Goal: Information Seeking & Learning: Learn about a topic

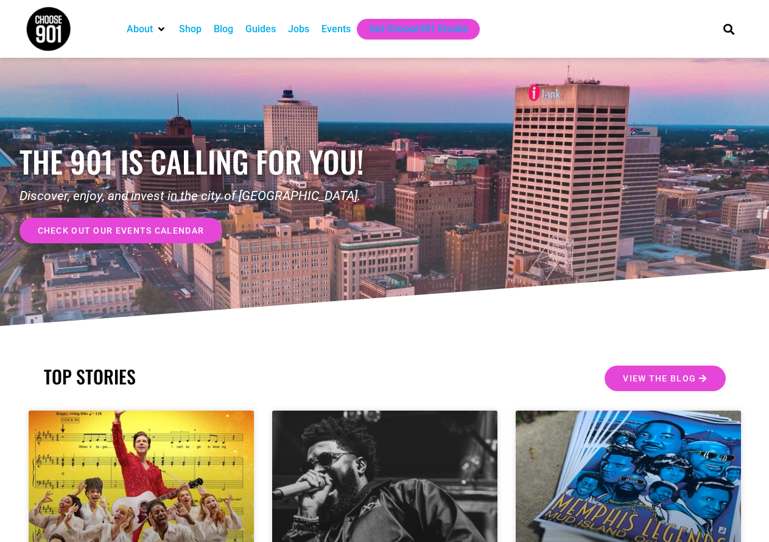
click at [299, 30] on div "Jobs" at bounding box center [298, 29] width 21 height 15
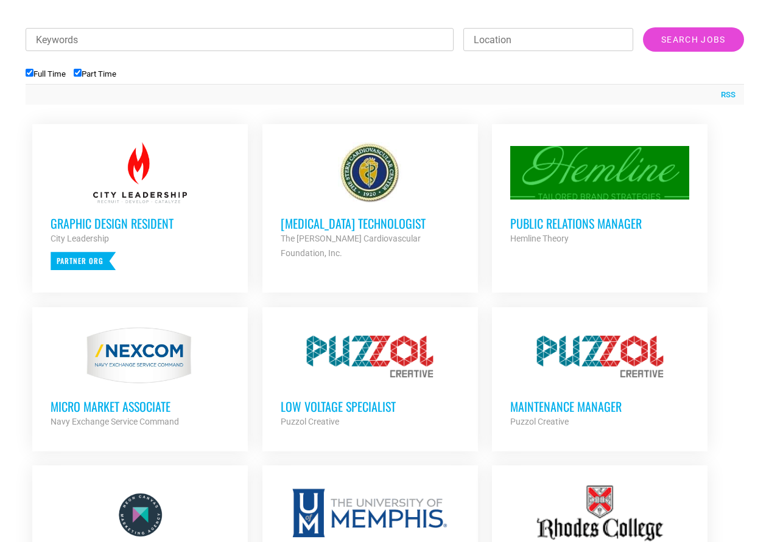
scroll to position [304, 0]
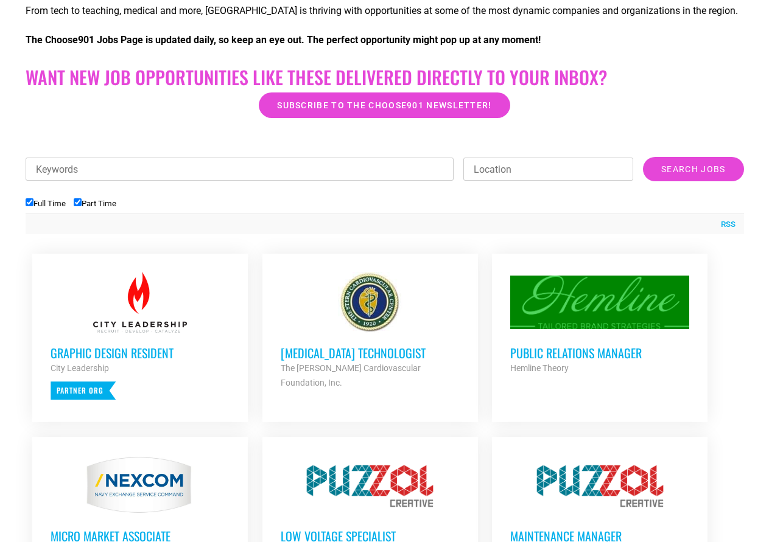
click at [148, 316] on div at bounding box center [140, 302] width 179 height 61
click at [78, 203] on input "Part Time" at bounding box center [78, 202] width 8 height 8
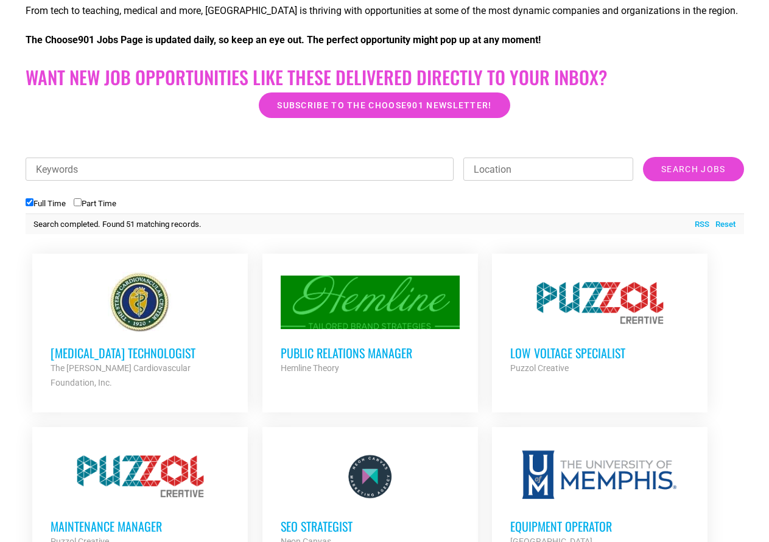
click at [78, 203] on input "Part Time" at bounding box center [78, 202] width 8 height 8
checkbox input "true"
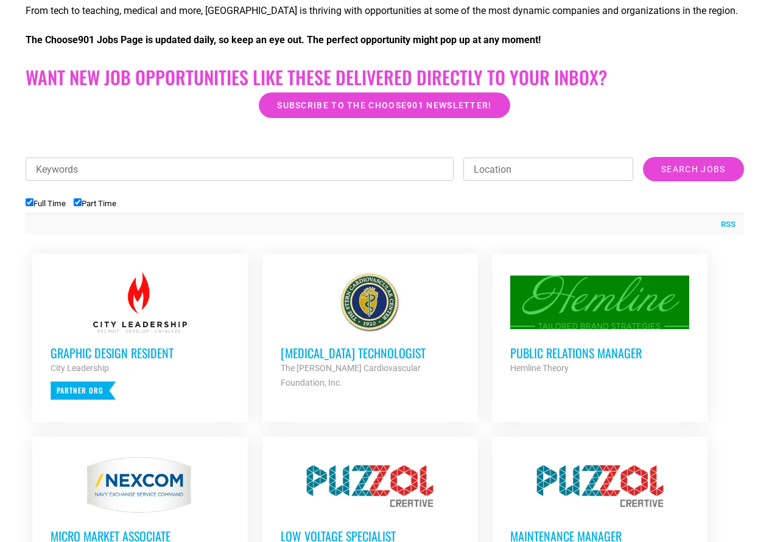
click at [161, 349] on h3 "Graphic Design Resident" at bounding box center [140, 353] width 179 height 16
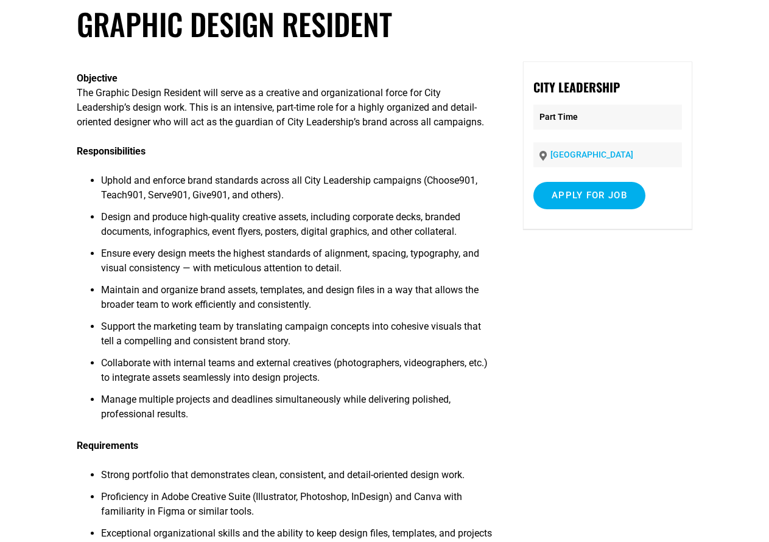
scroll to position [61, 0]
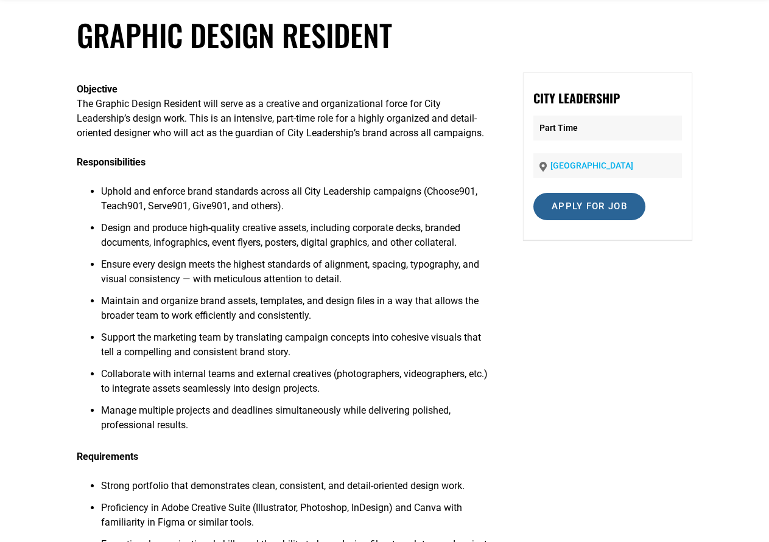
click at [582, 209] on input "Apply for job" at bounding box center [589, 206] width 112 height 27
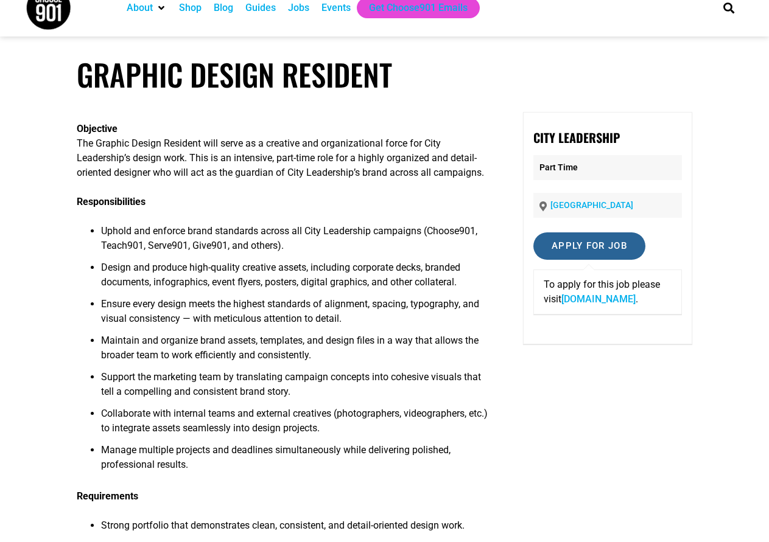
scroll to position [0, 0]
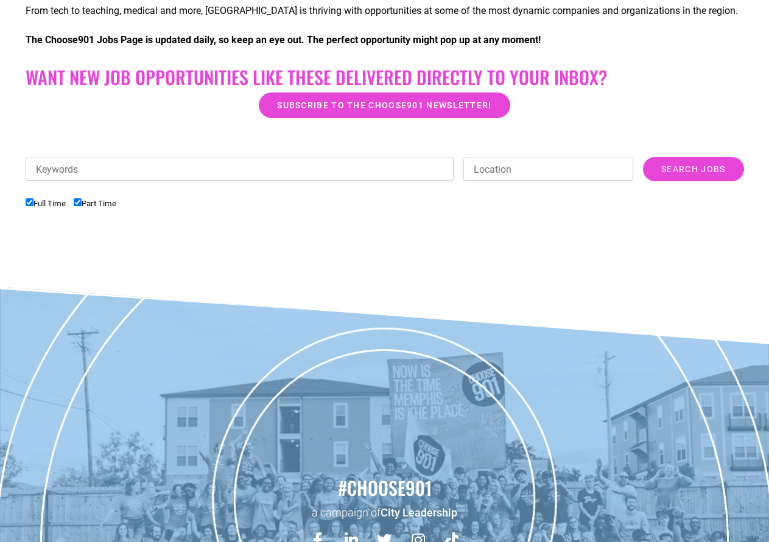
checkbox input "true"
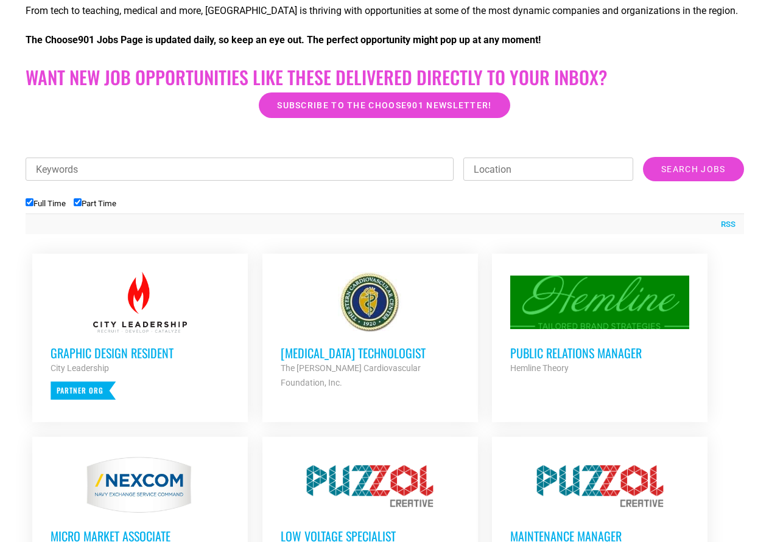
click at [78, 203] on input "Part Time" at bounding box center [78, 202] width 8 height 8
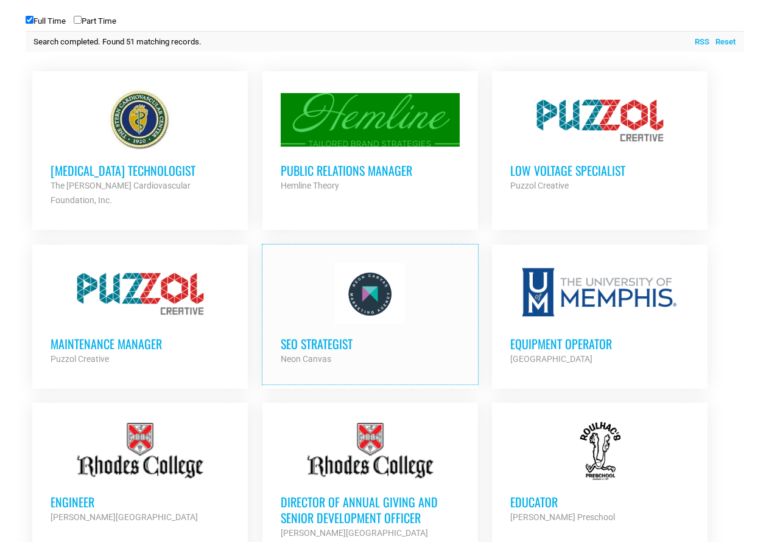
scroll to position [243, 0]
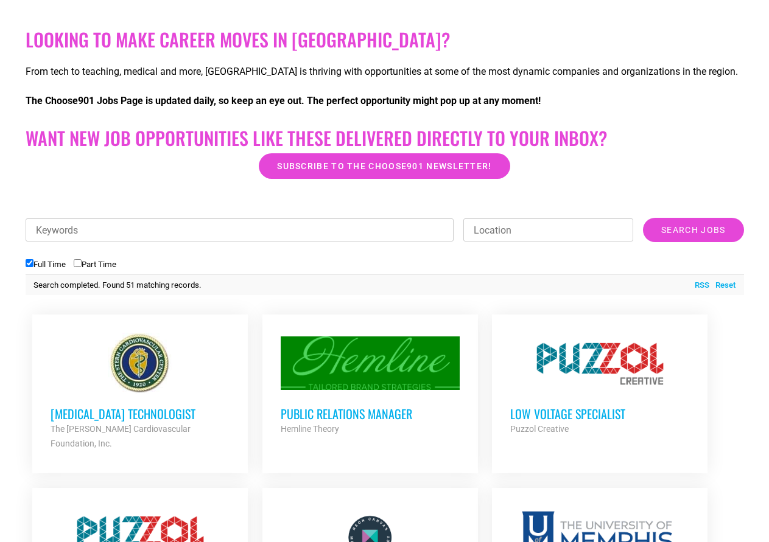
click at [80, 263] on input "Part Time" at bounding box center [78, 263] width 8 height 8
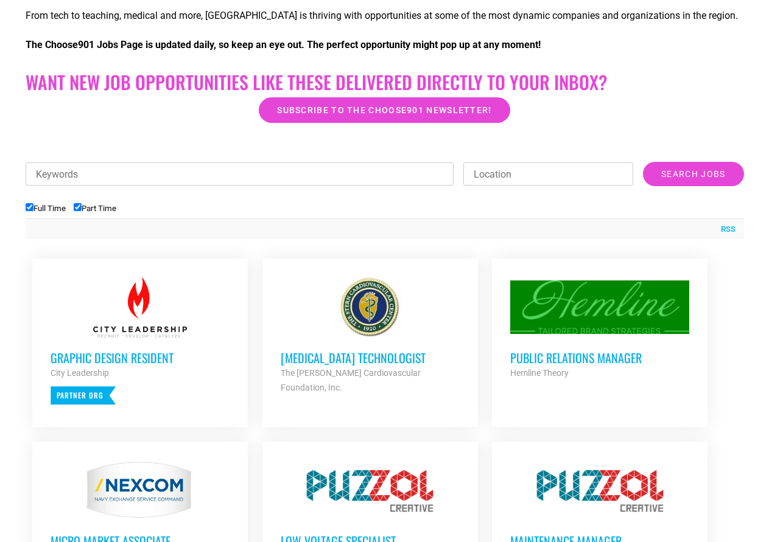
scroll to position [183, 0]
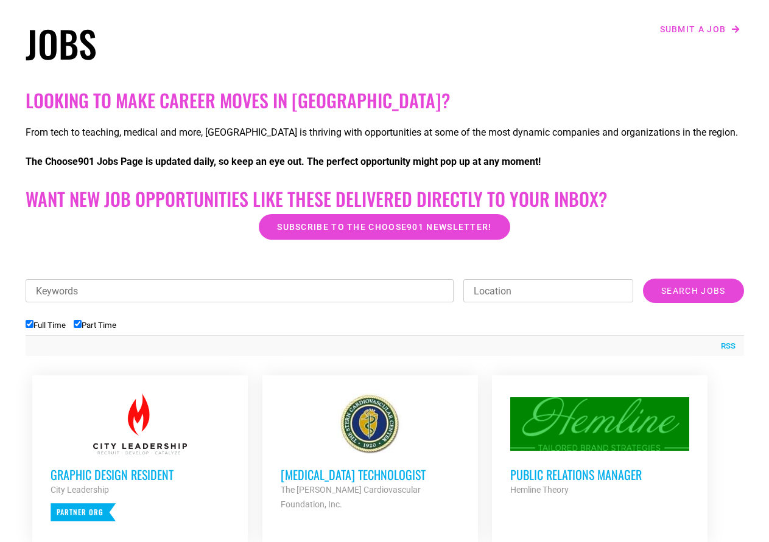
click at [80, 327] on input "Part Time" at bounding box center [78, 324] width 8 height 8
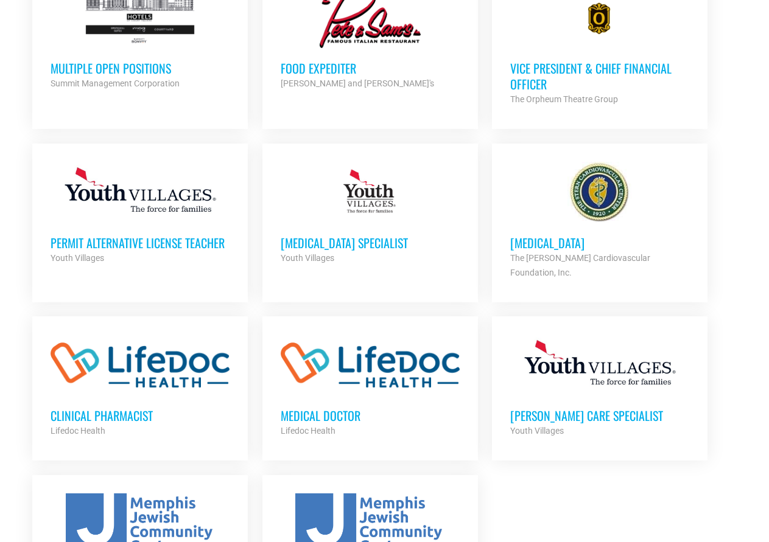
scroll to position [1400, 0]
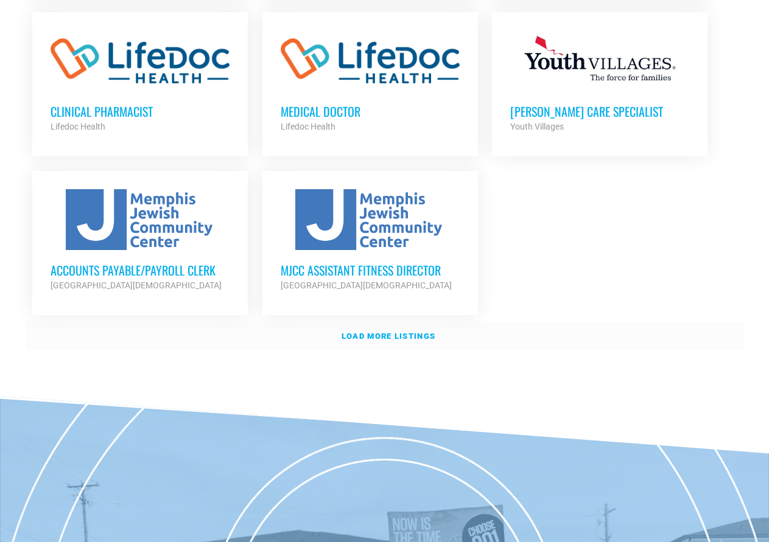
click at [392, 332] on strong "Load more listings" at bounding box center [388, 336] width 94 height 9
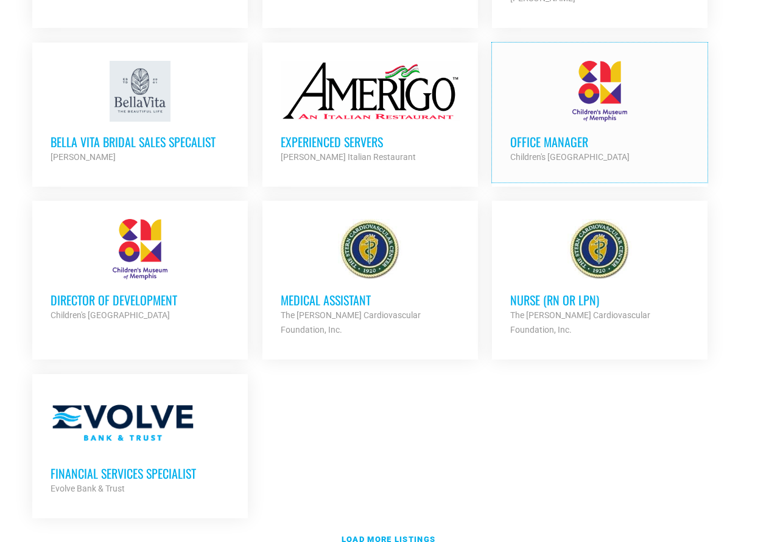
scroll to position [2434, 0]
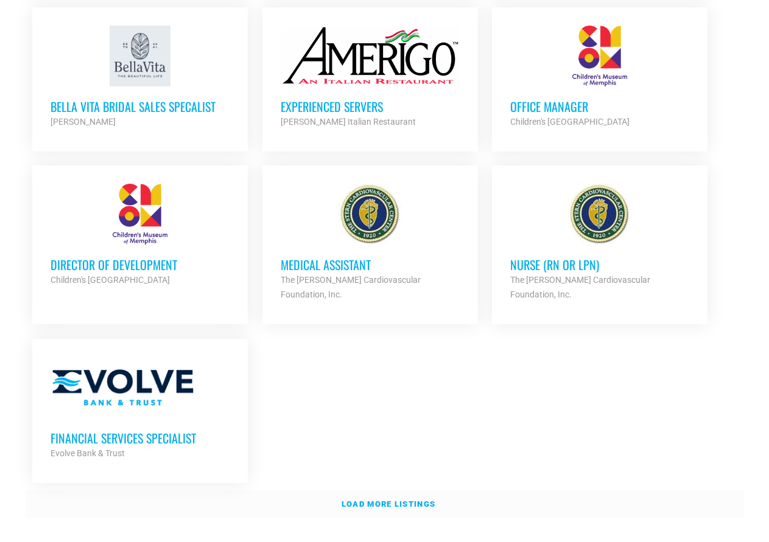
click at [412, 500] on strong "Load more listings" at bounding box center [388, 504] width 94 height 9
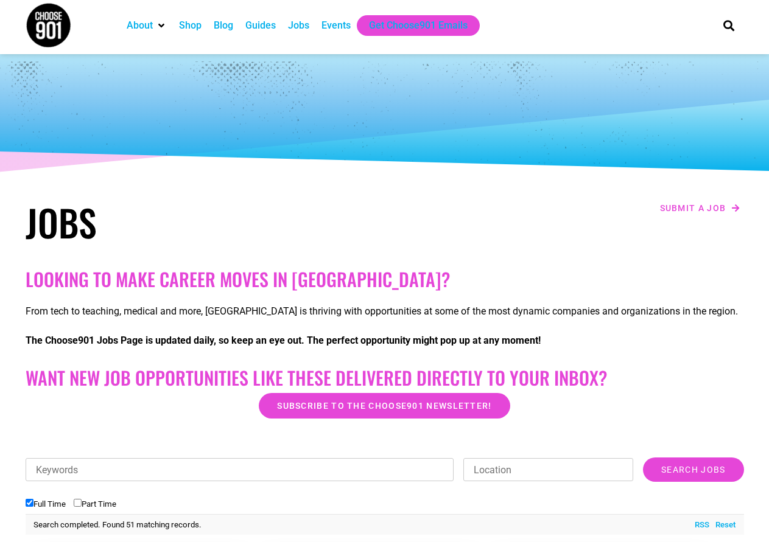
scroll to position [243, 0]
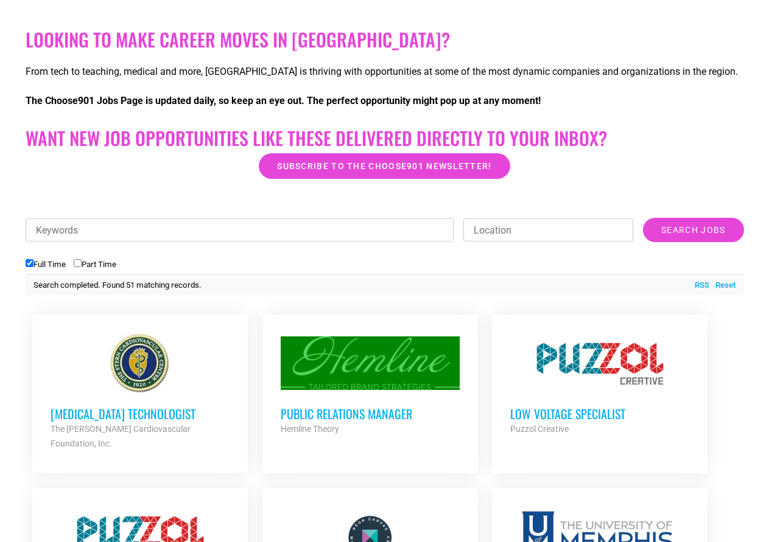
click at [78, 263] on input "Part Time" at bounding box center [78, 263] width 8 height 8
checkbox input "true"
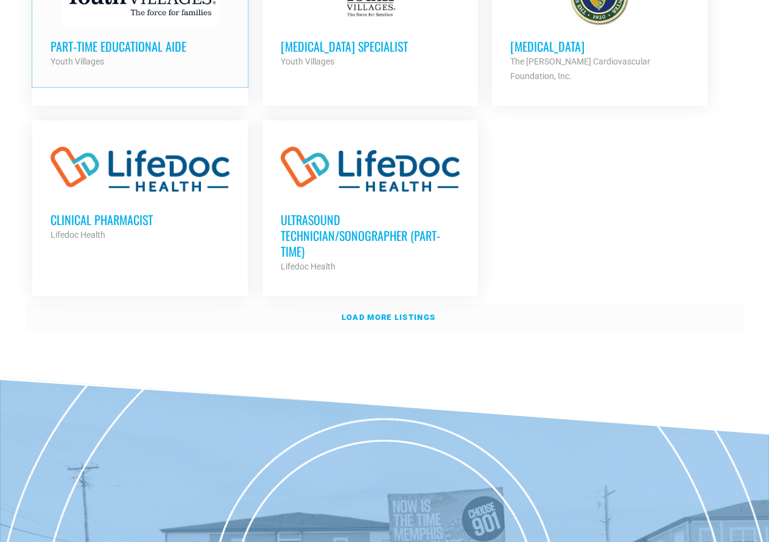
scroll to position [1460, 0]
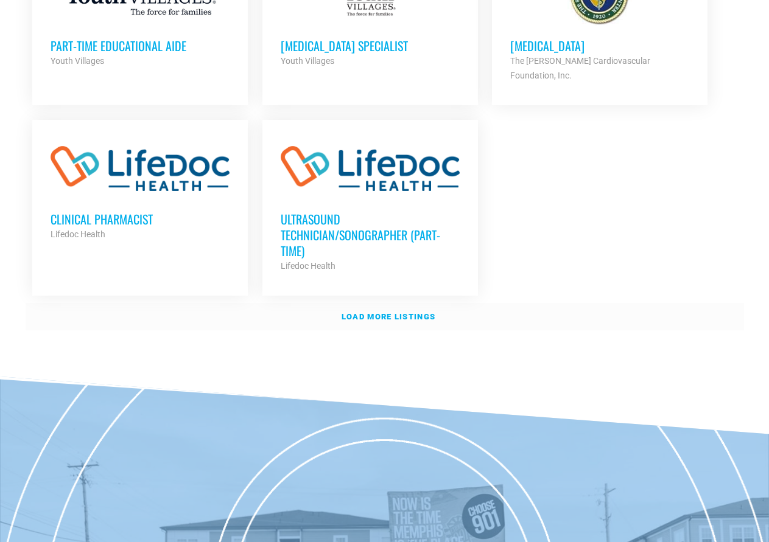
click at [391, 312] on strong "Load more listings" at bounding box center [388, 316] width 94 height 9
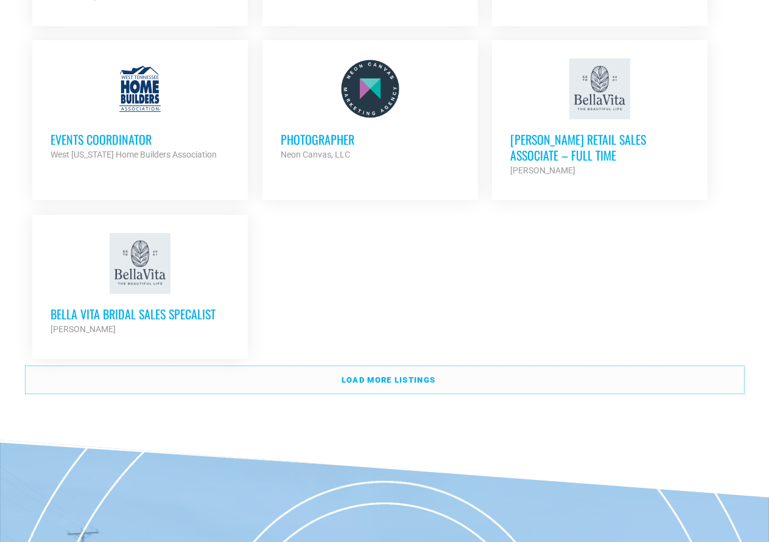
scroll to position [2617, 0]
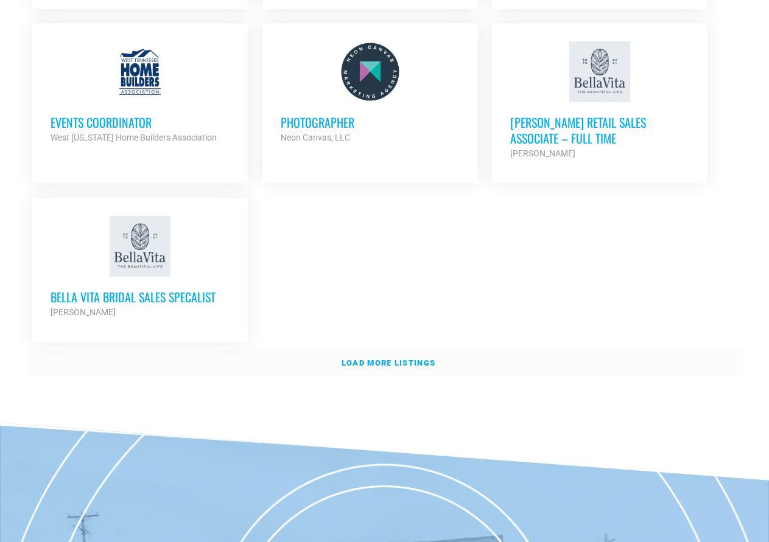
click at [413, 358] on strong "Load more listings" at bounding box center [388, 362] width 94 height 9
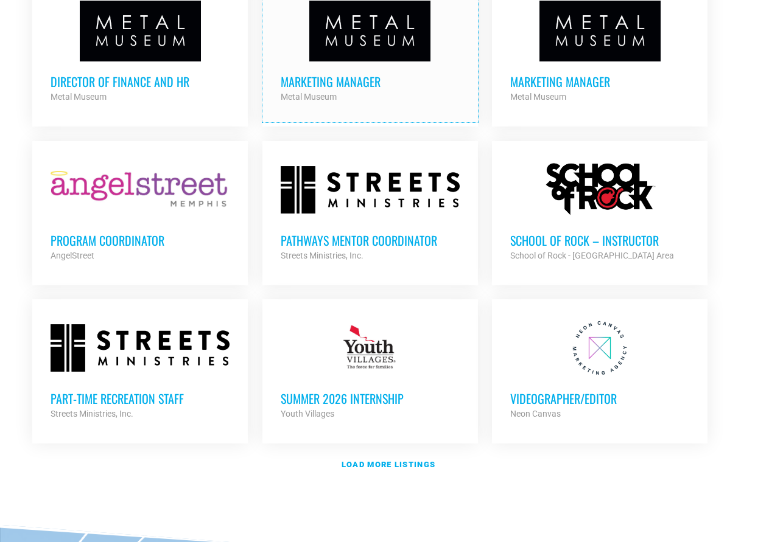
scroll to position [3529, 0]
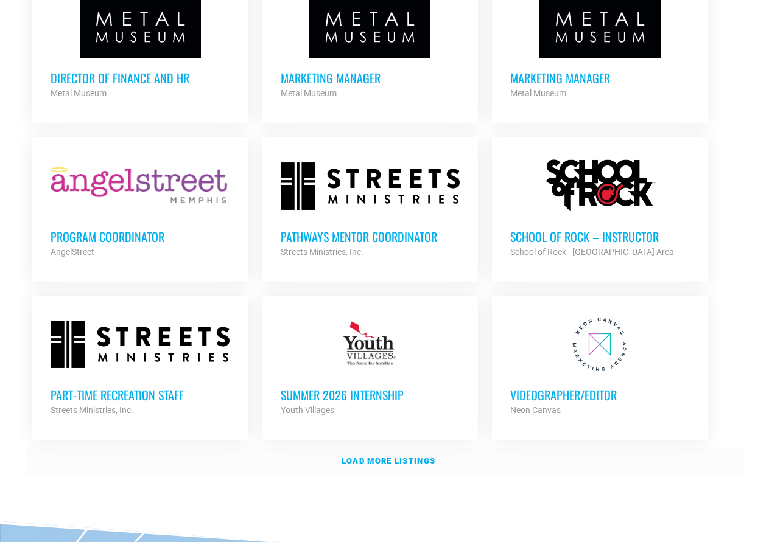
click at [399, 456] on strong "Load more listings" at bounding box center [388, 460] width 94 height 9
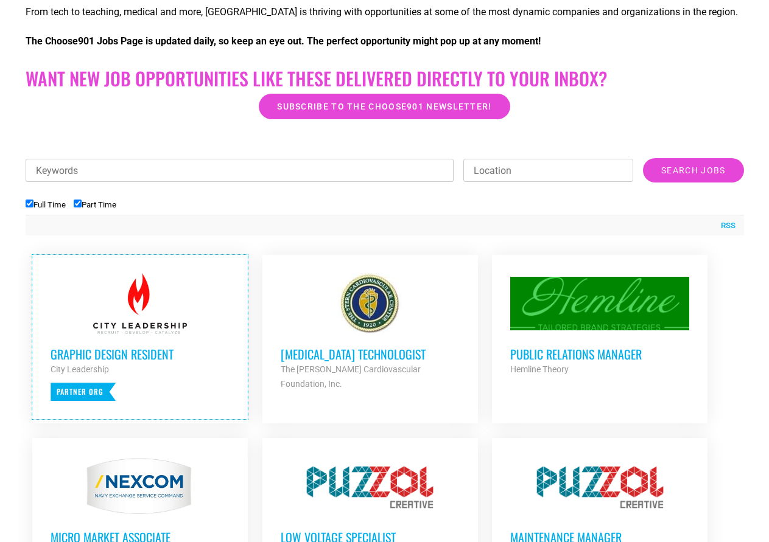
scroll to position [243, 0]
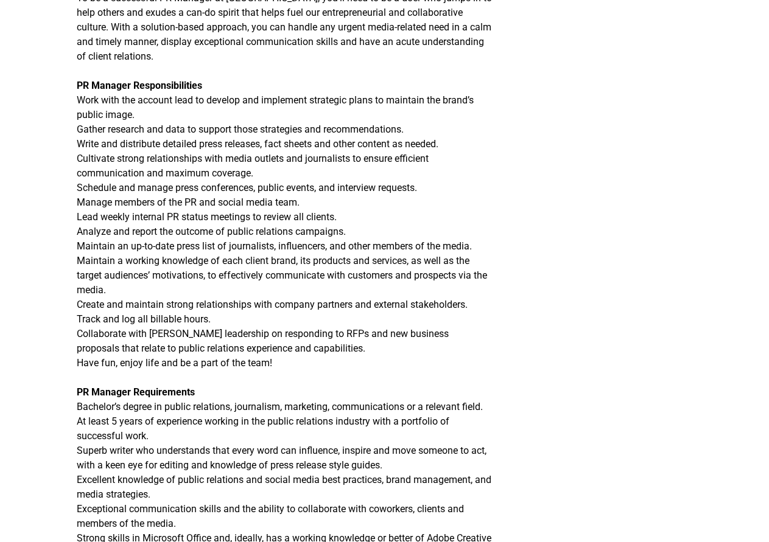
scroll to position [365, 0]
